Goal: Information Seeking & Learning: Check status

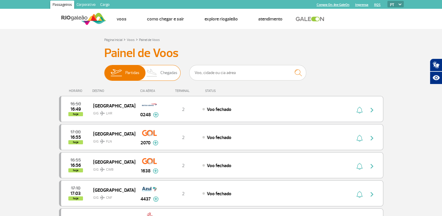
click at [162, 74] on span "Chegadas" at bounding box center [168, 72] width 17 height 15
click at [104, 70] on input "Partidas Chegadas" at bounding box center [104, 70] width 0 height 0
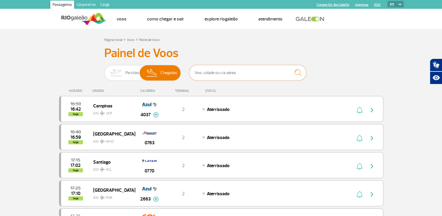
click at [213, 72] on input "text" at bounding box center [247, 72] width 117 height 15
click at [176, 71] on span "Chegadas" at bounding box center [168, 72] width 17 height 15
click at [104, 70] on input "Partidas Chegadas" at bounding box center [104, 70] width 0 height 0
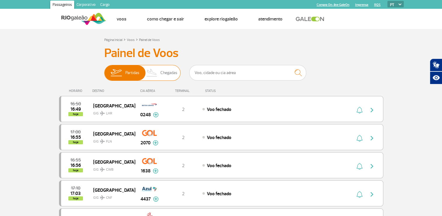
click at [173, 75] on span "Chegadas" at bounding box center [168, 72] width 17 height 15
click at [104, 70] on input "Partidas Chegadas" at bounding box center [104, 70] width 0 height 0
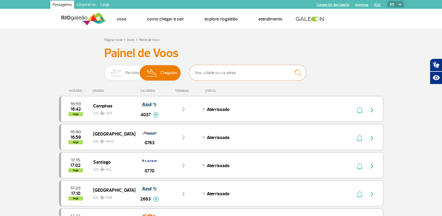
click at [226, 71] on input "text" at bounding box center [247, 72] width 117 height 15
type input "[GEOGRAPHIC_DATA]"
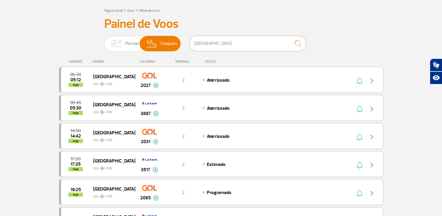
scroll to position [58, 0]
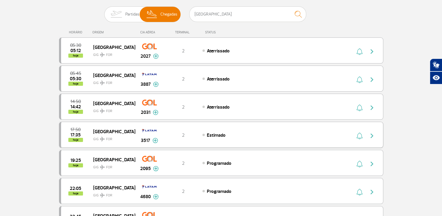
click at [102, 138] on img at bounding box center [102, 139] width 5 height 5
